Goal: Task Accomplishment & Management: Use online tool/utility

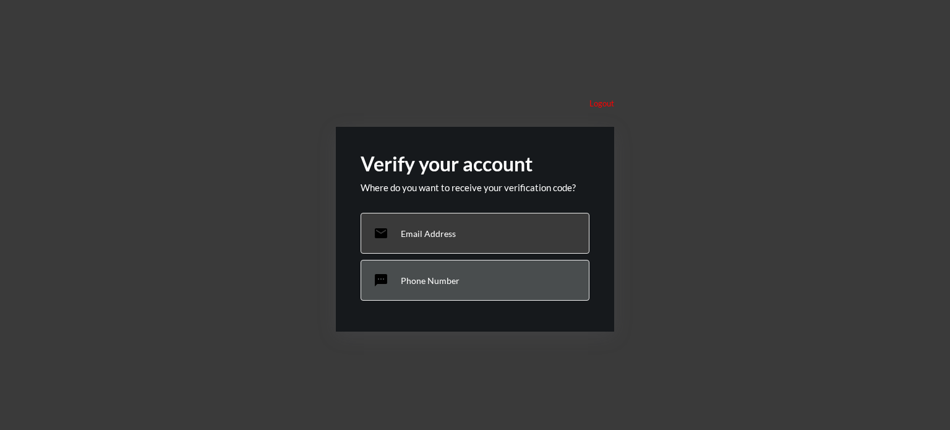
click at [487, 270] on div "sms Phone Number" at bounding box center [474, 280] width 229 height 41
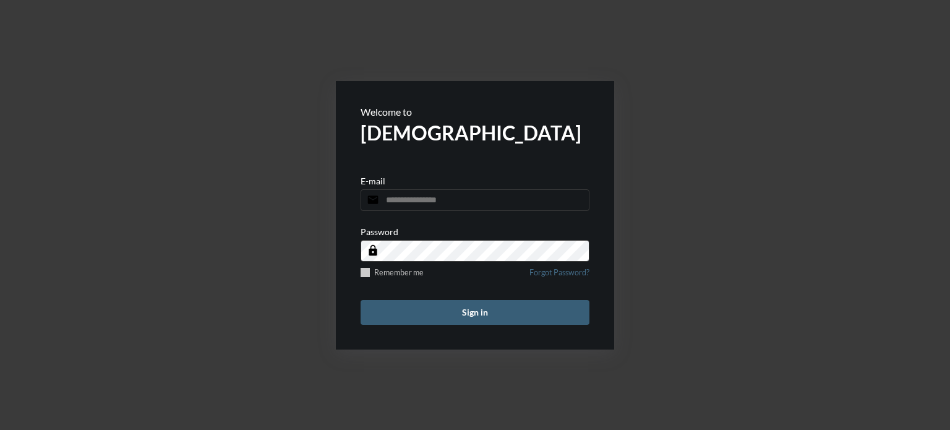
type input "**********"
click at [365, 268] on span at bounding box center [364, 272] width 9 height 9
click at [427, 317] on button "Sign in" at bounding box center [474, 312] width 229 height 25
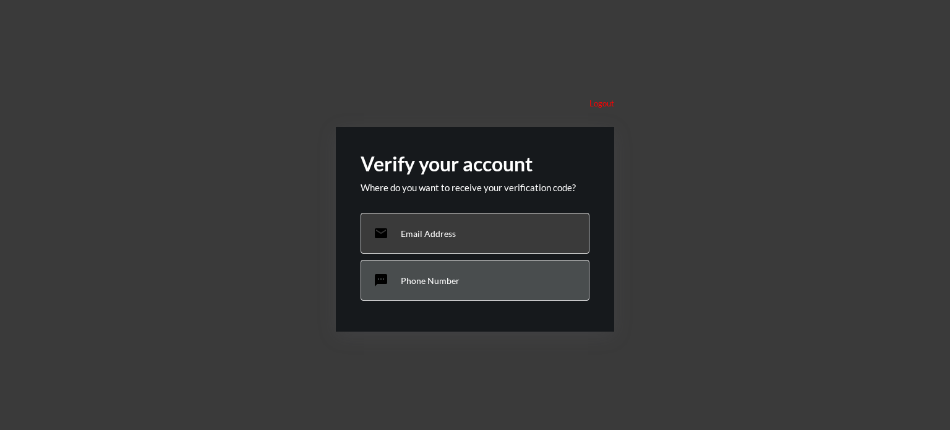
click at [440, 276] on p "Phone Number" at bounding box center [430, 280] width 59 height 11
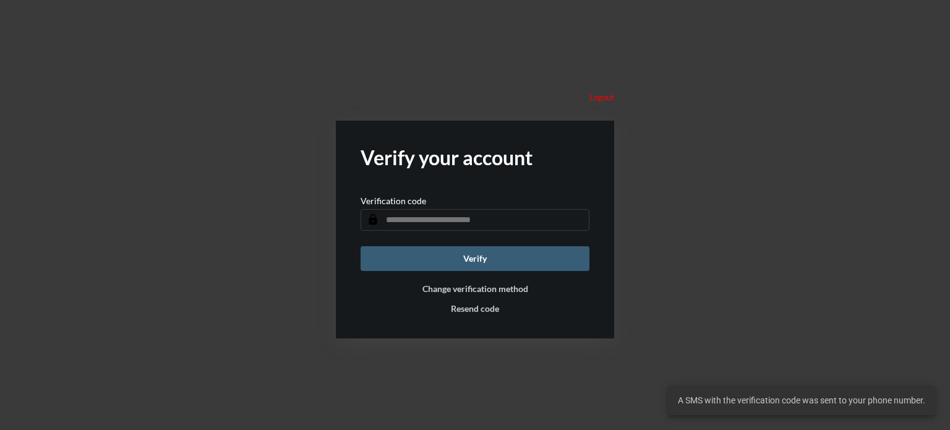
click at [443, 221] on input "text" at bounding box center [474, 220] width 229 height 22
type input "******"
click at [477, 265] on button "Verify" at bounding box center [474, 258] width 229 height 25
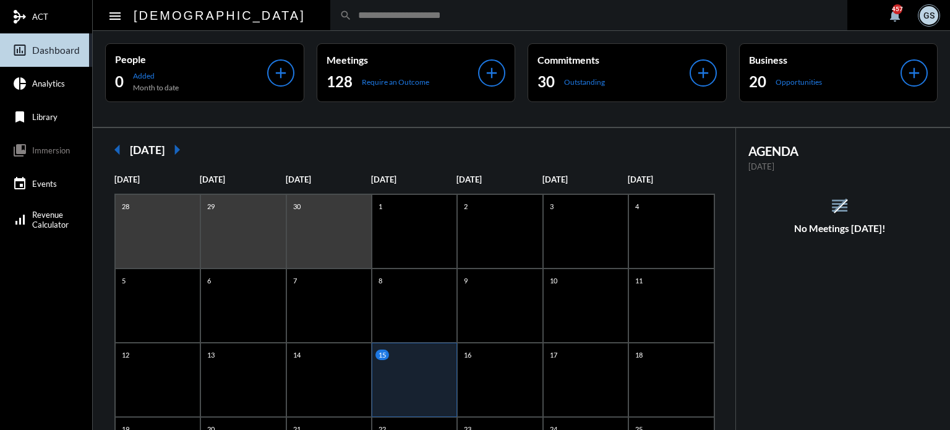
click at [352, 13] on input "text" at bounding box center [595, 15] width 486 height 11
type input "******"
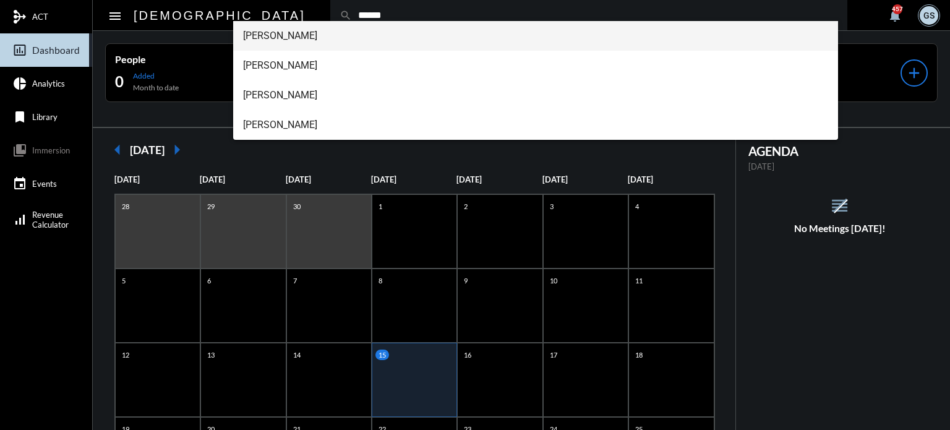
click at [309, 32] on span "Dr. Andrew Wondra" at bounding box center [536, 36] width 586 height 30
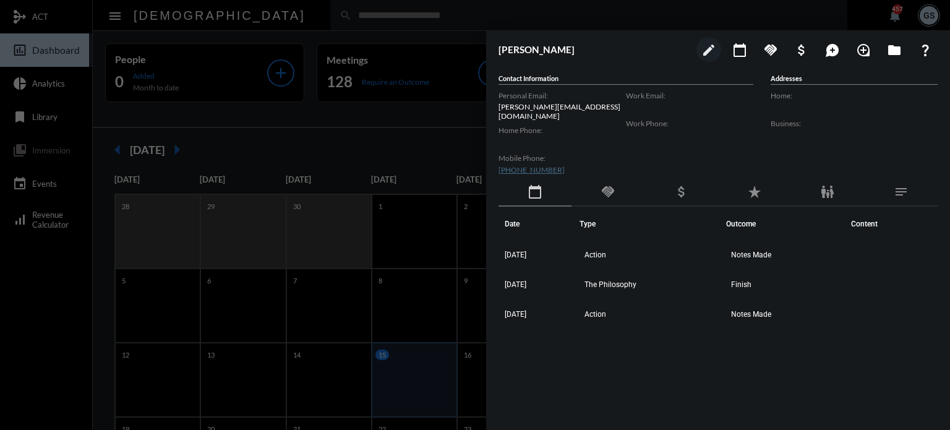
click at [753, 184] on mat-icon "star_rate" at bounding box center [754, 191] width 15 height 15
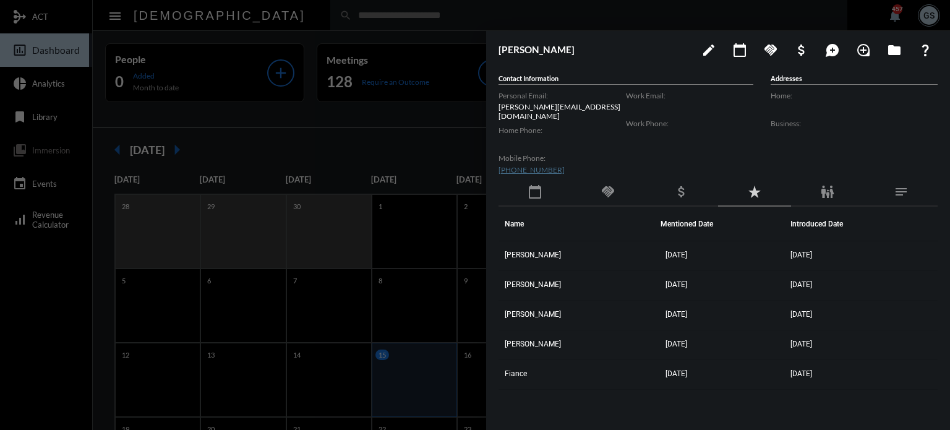
click at [598, 185] on div "handshake" at bounding box center [607, 192] width 73 height 28
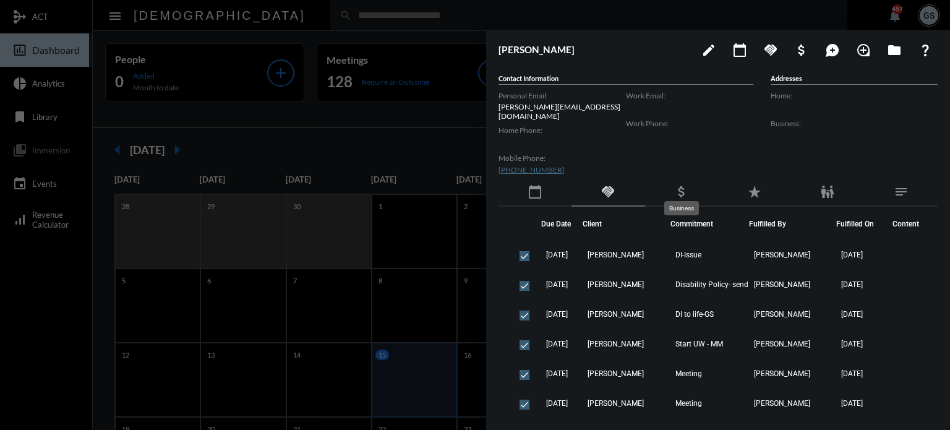
click at [688, 184] on mat-icon "attach_money" at bounding box center [681, 191] width 15 height 15
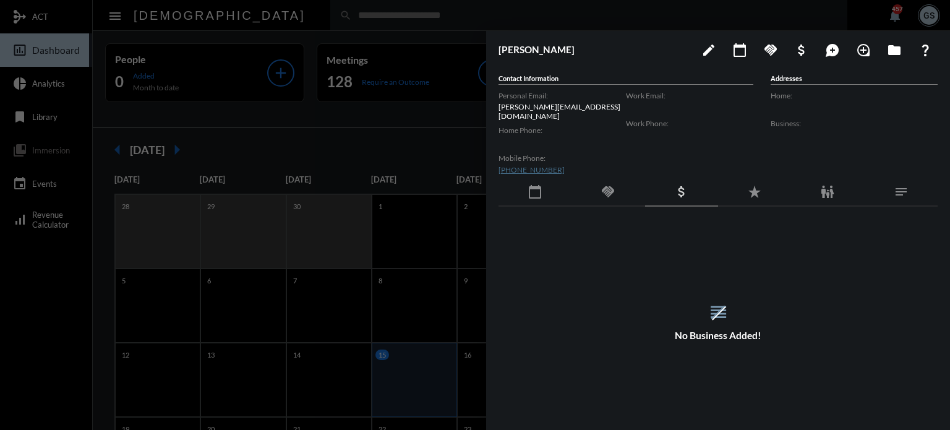
click at [764, 187] on div "star_rate" at bounding box center [754, 192] width 73 height 28
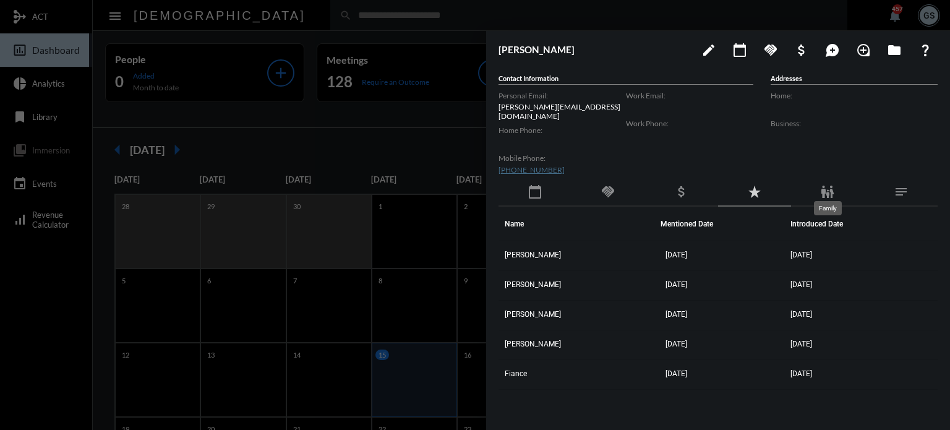
click at [828, 188] on mat-icon "family_restroom" at bounding box center [827, 191] width 15 height 15
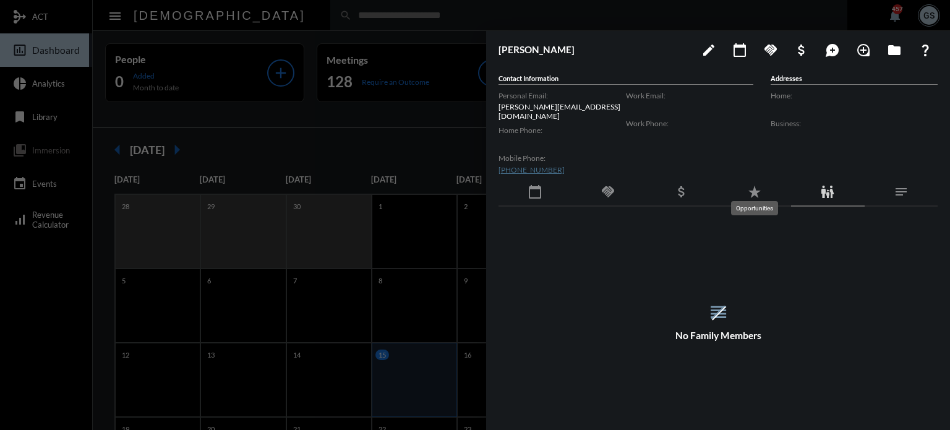
click at [747, 192] on mat-tooltip-component "Opportunities" at bounding box center [754, 208] width 64 height 32
click at [763, 180] on div "star_rate" at bounding box center [754, 192] width 73 height 28
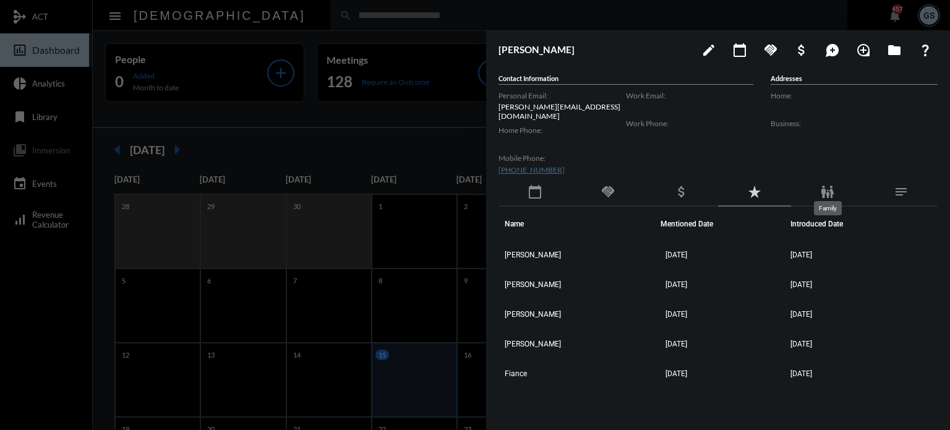
click at [831, 184] on mat-icon "family_restroom" at bounding box center [827, 191] width 15 height 15
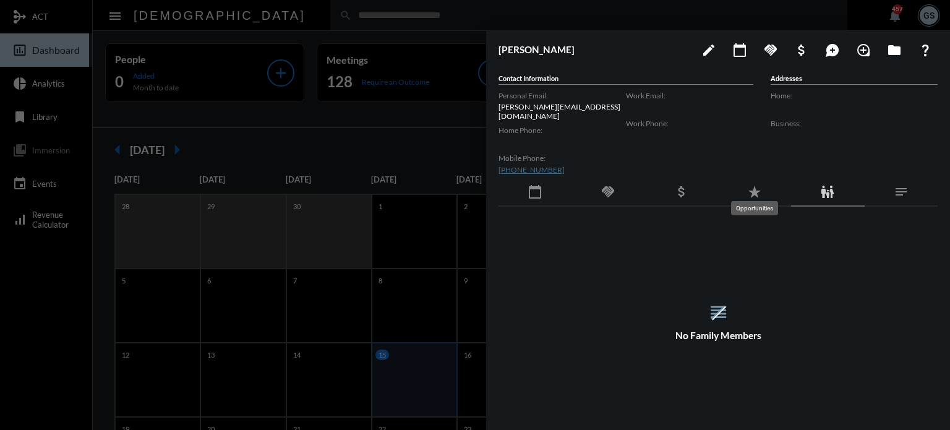
click at [759, 184] on mat-icon "star_rate" at bounding box center [754, 191] width 15 height 15
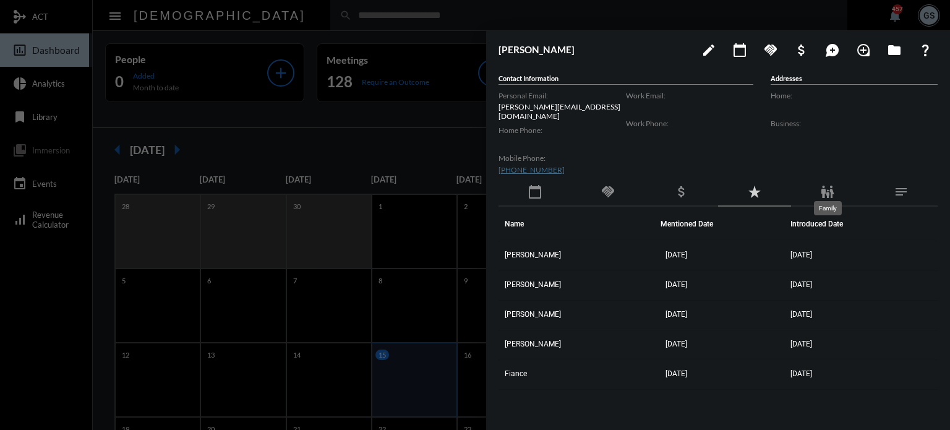
click at [824, 187] on mat-icon "family_restroom" at bounding box center [827, 191] width 15 height 15
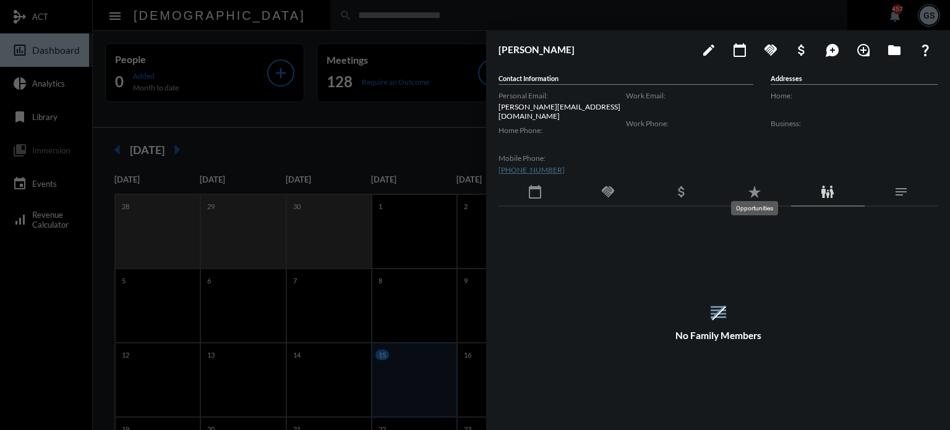
click at [751, 190] on mat-icon "star_rate" at bounding box center [754, 191] width 15 height 15
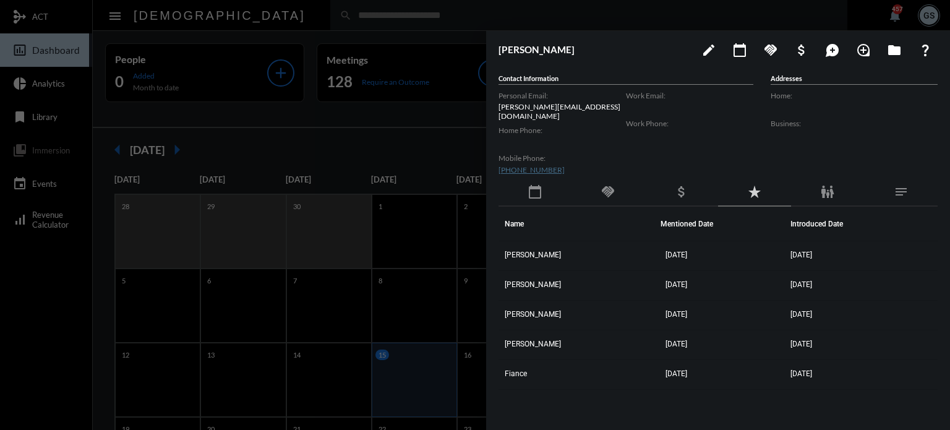
click at [468, 29] on div at bounding box center [475, 215] width 950 height 430
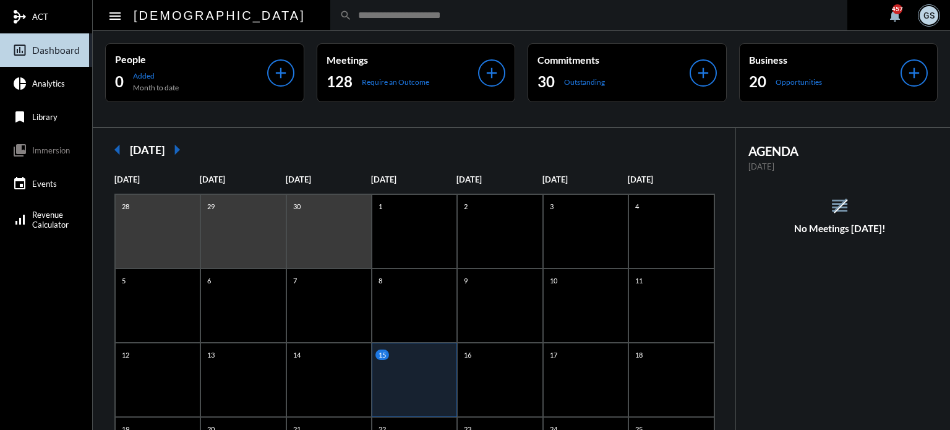
click at [373, 17] on input "text" at bounding box center [595, 15] width 486 height 11
type input "*****"
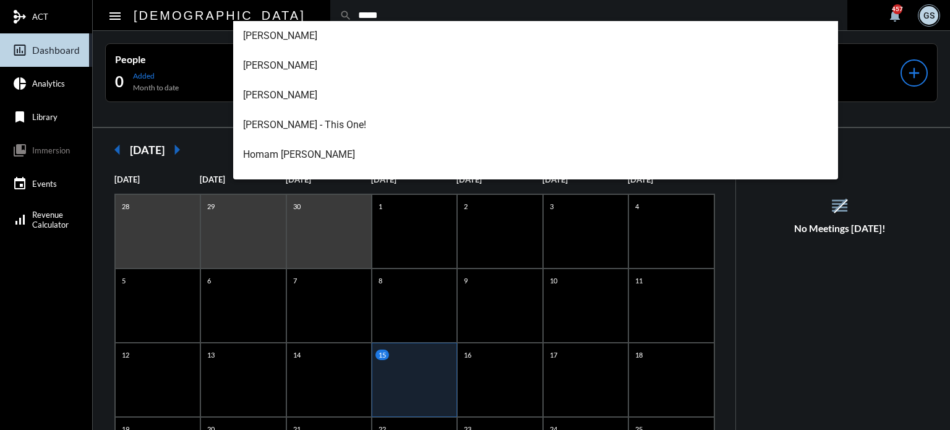
click at [119, 16] on mat-icon "menu" at bounding box center [115, 16] width 15 height 15
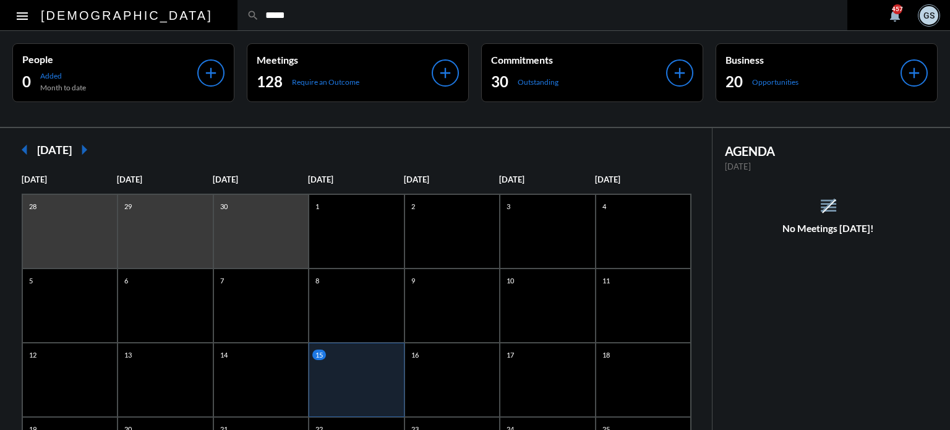
click at [18, 17] on mat-icon "menu" at bounding box center [22, 16] width 15 height 15
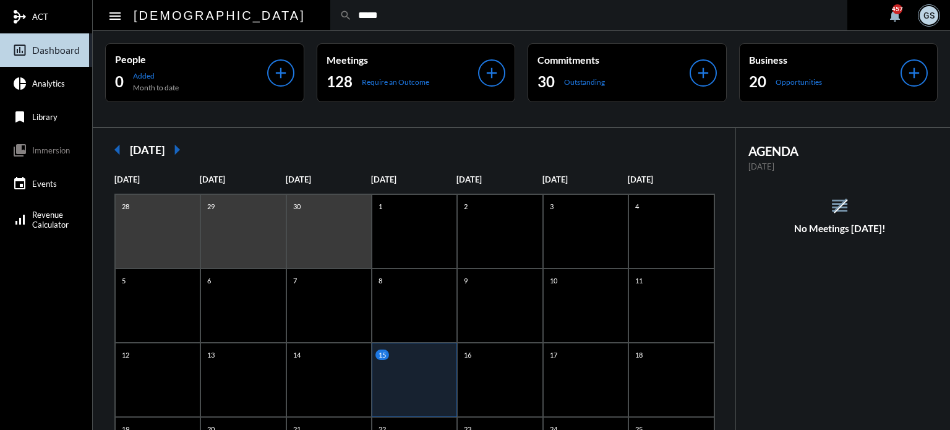
click at [939, 10] on div "GS" at bounding box center [929, 15] width 22 height 22
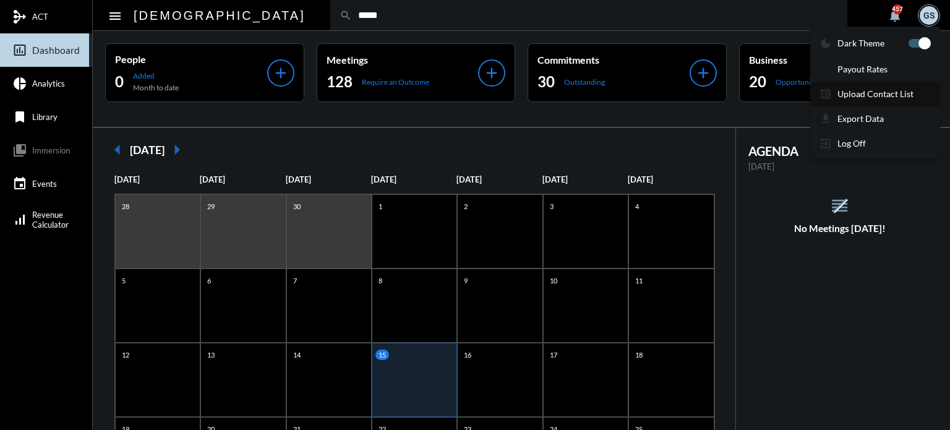
click at [883, 93] on p "Upload Contact List" at bounding box center [875, 93] width 76 height 11
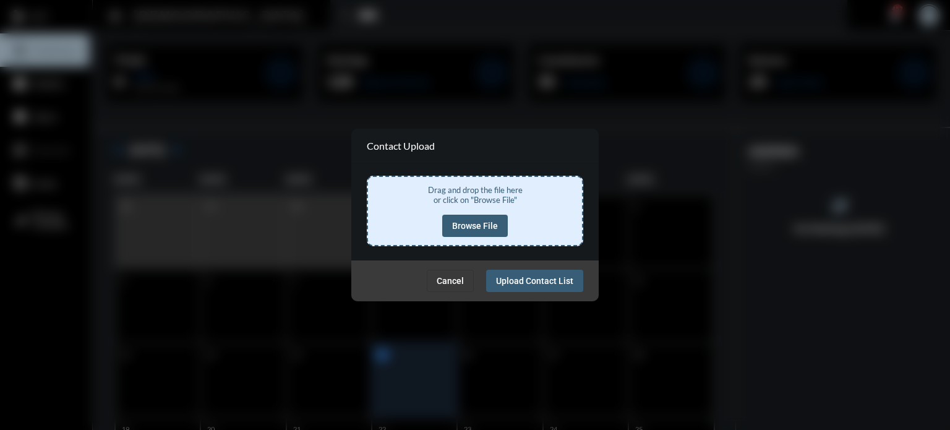
click at [453, 283] on span "Cancel" at bounding box center [450, 281] width 27 height 10
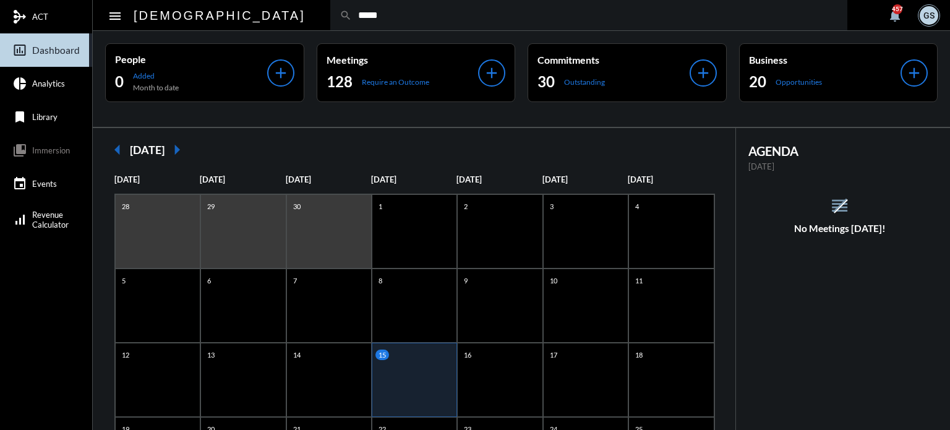
click at [352, 19] on input "*****" at bounding box center [595, 15] width 486 height 11
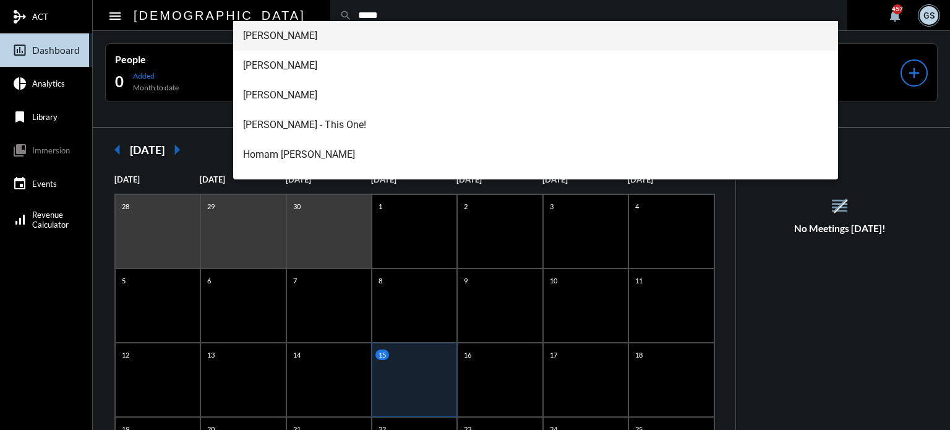
click at [278, 34] on span "Ahmad Badri" at bounding box center [536, 36] width 586 height 30
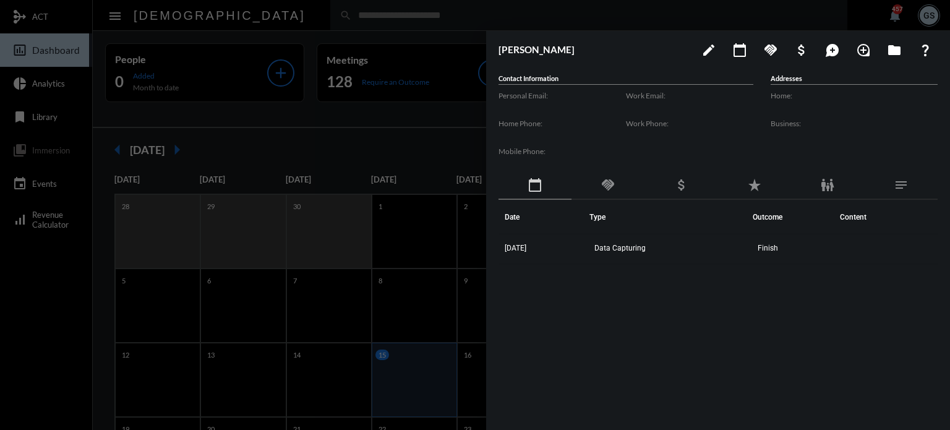
click at [751, 168] on div "Work Email: Work Phone:" at bounding box center [689, 129] width 127 height 83
click at [760, 184] on mat-icon "star_rate" at bounding box center [754, 184] width 15 height 15
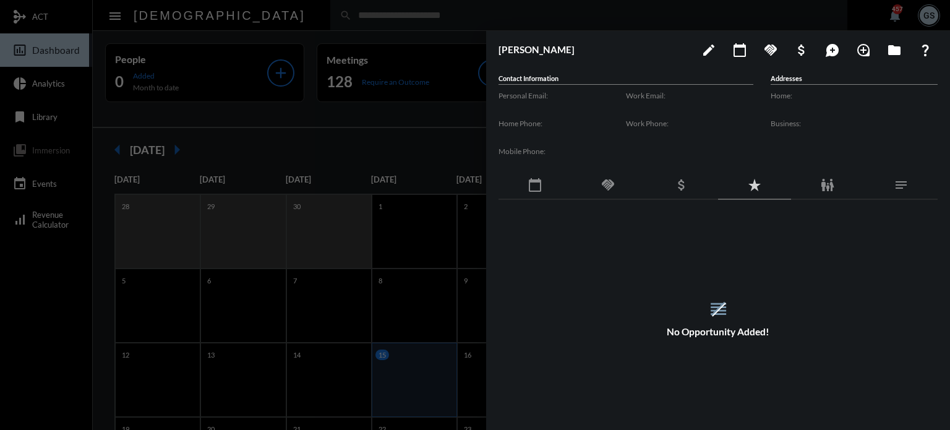
click at [814, 174] on div "family_restroom" at bounding box center [827, 185] width 73 height 28
click at [421, 134] on div at bounding box center [475, 215] width 950 height 430
